Goal: Task Accomplishment & Management: Manage account settings

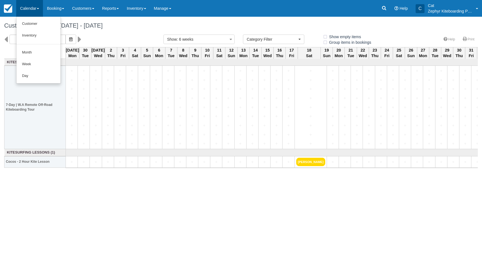
select select
click at [9, 9] on img at bounding box center [8, 8] width 8 height 8
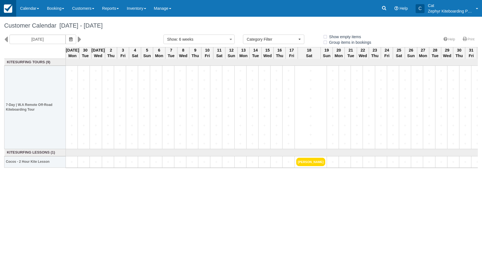
click at [9, 9] on img at bounding box center [8, 8] width 8 height 8
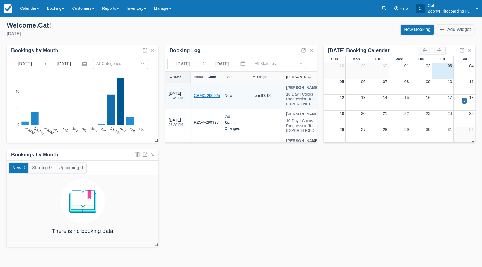
click at [206, 99] on link "GBMG-290925" at bounding box center [207, 96] width 26 height 6
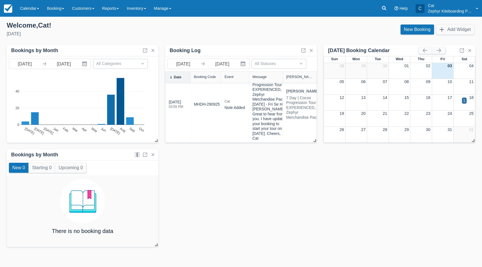
scroll to position [98, 0]
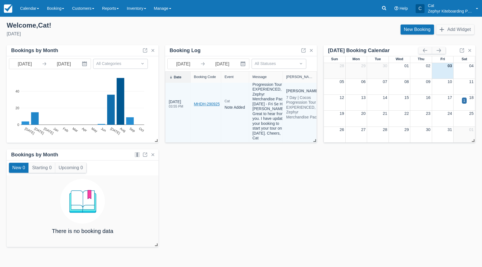
click at [204, 107] on link "MHDH-290925" at bounding box center [207, 104] width 26 height 6
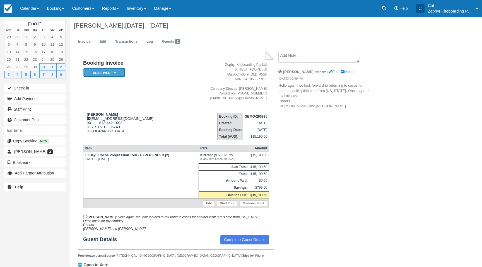
click at [111, 76] on em "Reserved" at bounding box center [104, 73] width 42 height 10
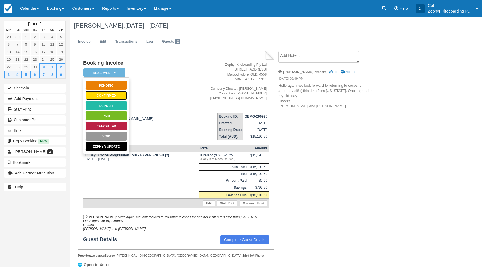
click at [101, 96] on link "Confirmed" at bounding box center [106, 96] width 42 height 10
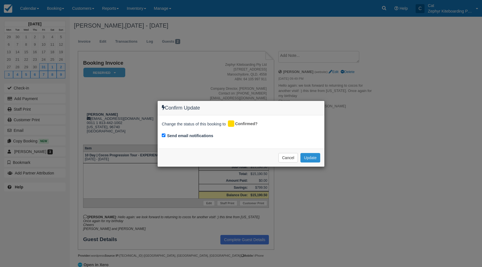
click at [313, 157] on button "Update" at bounding box center [310, 157] width 20 height 9
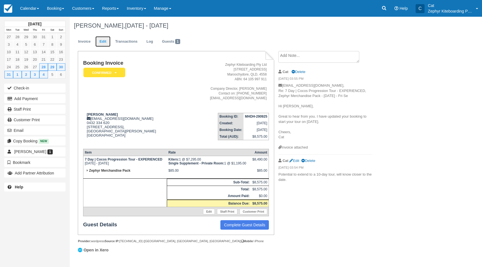
click at [99, 39] on link "Edit" at bounding box center [102, 41] width 15 height 11
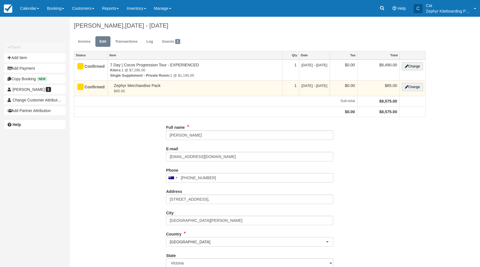
type input "0432 334 620"
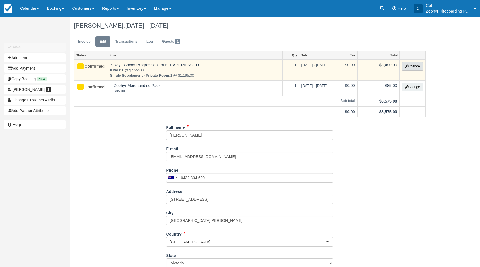
click at [412, 65] on button "Change" at bounding box center [412, 66] width 21 height 8
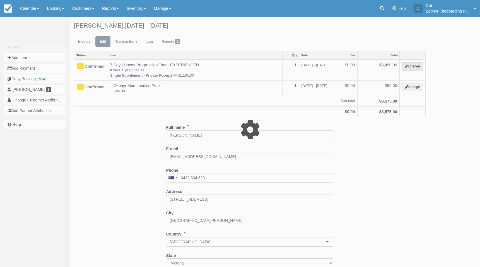
type input "8490.00"
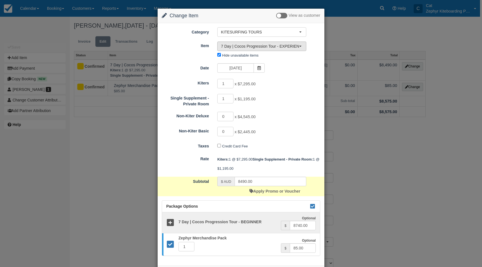
click at [277, 46] on span "7 Day | Cocos Progression Tour - EXPERIENCED (5)" at bounding box center [260, 47] width 78 height 6
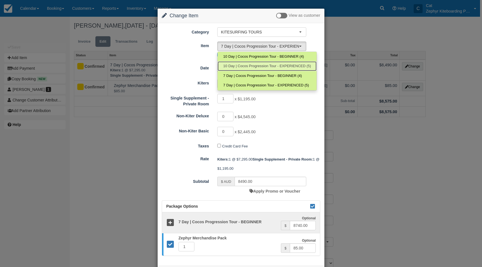
click at [245, 66] on span "10 Day | Cocos Progression Tour - EXPERIENCED (5)" at bounding box center [267, 66] width 88 height 5
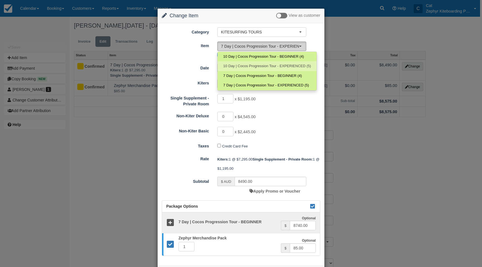
select select "96"
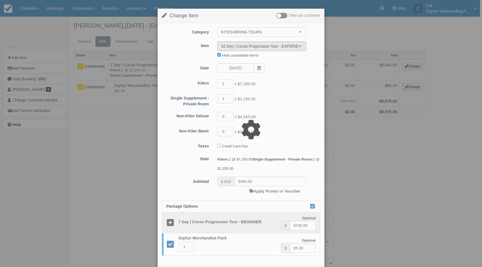
type input "9695.00"
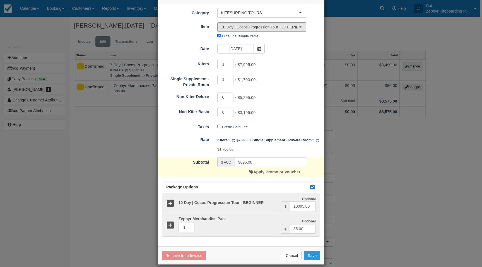
scroll to position [26, 0]
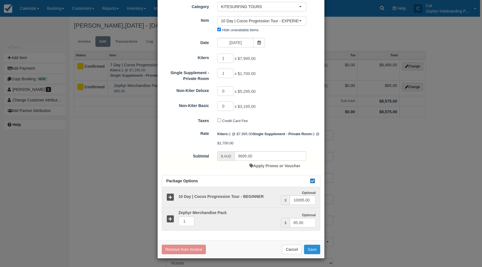
click at [311, 250] on button "Save" at bounding box center [312, 249] width 16 height 9
checkbox input "false"
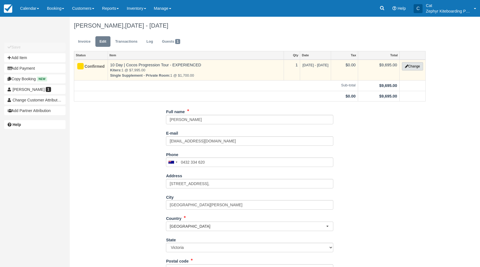
click at [408, 66] on button "Change" at bounding box center [412, 66] width 21 height 8
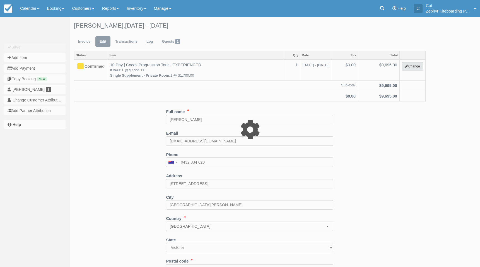
type input "9695.00"
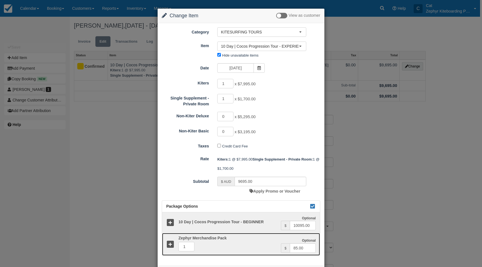
click at [171, 244] on icon at bounding box center [170, 245] width 8 height 8
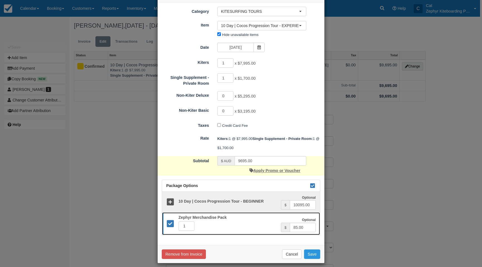
scroll to position [26, 0]
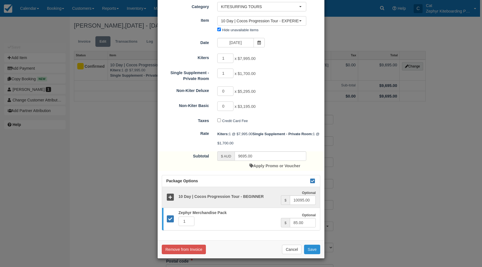
click at [313, 248] on button "Save" at bounding box center [312, 249] width 16 height 9
checkbox input "false"
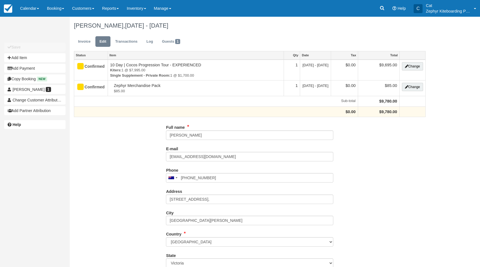
type input "0432 334 620"
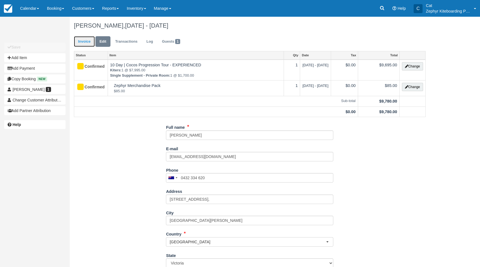
click at [81, 42] on link "Invoice" at bounding box center [84, 41] width 21 height 11
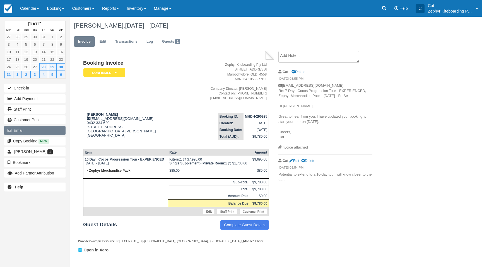
click at [34, 129] on button "Email" at bounding box center [34, 130] width 61 height 9
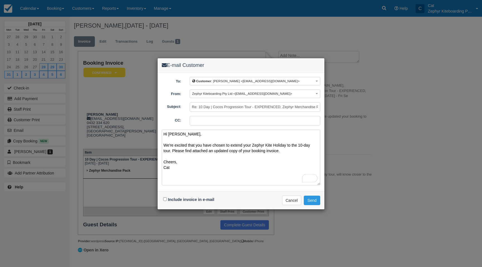
type textarea "Hi [PERSON_NAME], We're excited that you have chosen to extend your Zephyr Kite…"
click at [165, 200] on input "Include invoice in e-mail" at bounding box center [165, 199] width 4 height 4
checkbox input "true"
click at [272, 155] on textarea "Hi [PERSON_NAME], We're excited that you have chosen to extend your Zephyr Kite…" at bounding box center [241, 158] width 158 height 56
drag, startPoint x: 272, startPoint y: 151, endPoint x: 161, endPoint y: 145, distance: 111.4
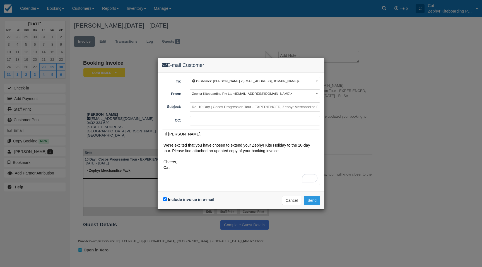
click at [161, 145] on div "To: Customer : [PERSON_NAME] <[EMAIL_ADDRESS][DOMAIN_NAME]> Customer : [PERSON_…" at bounding box center [241, 132] width 167 height 119
click at [315, 180] on div "Open Grammarly." at bounding box center [313, 178] width 6 height 6
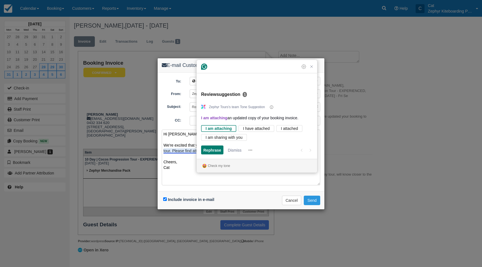
click at [315, 180] on textarea "Hi Chris, We're excited that you have chosen to extend your Zephyr Kite Holiday…" at bounding box center [241, 158] width 158 height 56
click at [310, 70] on icon "Close Grammarly Assistant" at bounding box center [311, 66] width 7 height 7
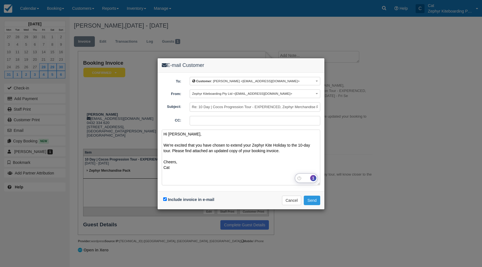
drag, startPoint x: 269, startPoint y: 152, endPoint x: 162, endPoint y: 142, distance: 107.5
click at [162, 142] on textarea "Hi Chris, We're excited that you have chosen to extend your Zephyr Kite Holiday…" at bounding box center [241, 158] width 158 height 56
click at [306, 178] on div "Rewrite with Grammarly" at bounding box center [306, 178] width 6 height 6
